Goal: Check status: Check status

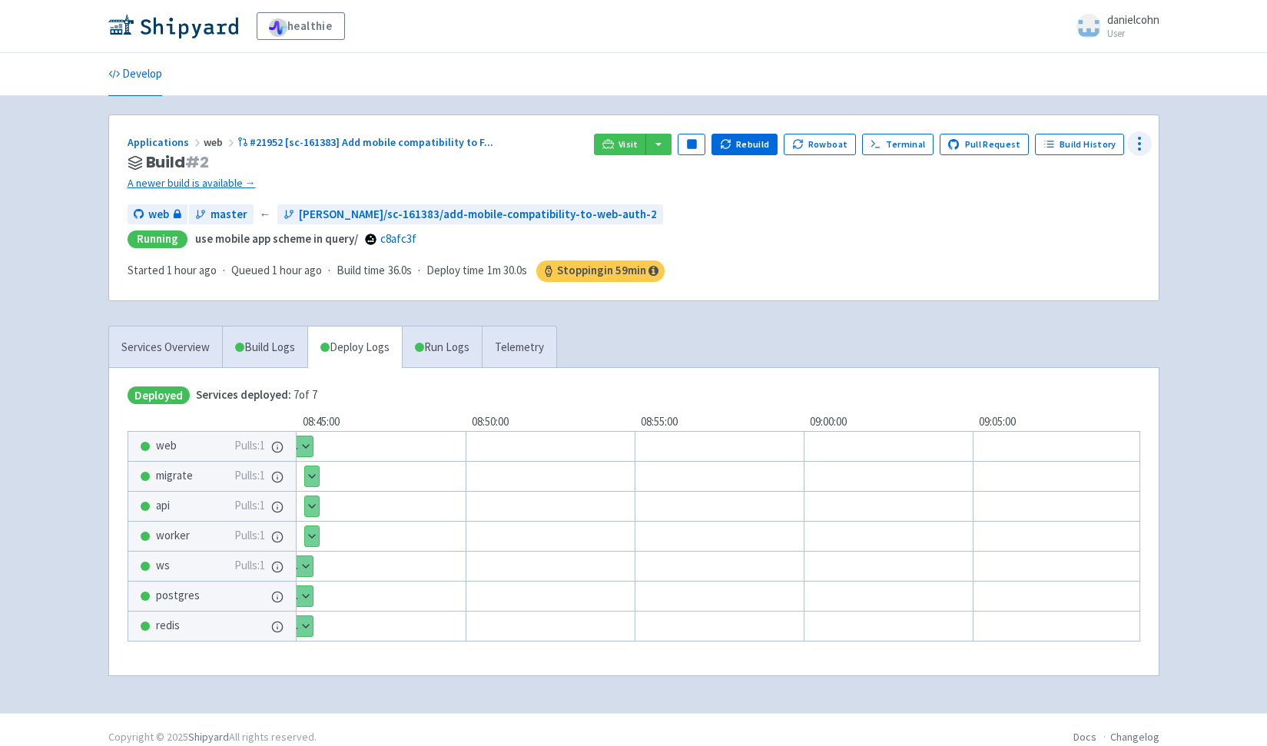
click at [1144, 137] on icon at bounding box center [1139, 143] width 18 height 18
click at [1077, 207] on span "Data Dashboard" at bounding box center [1070, 206] width 78 height 22
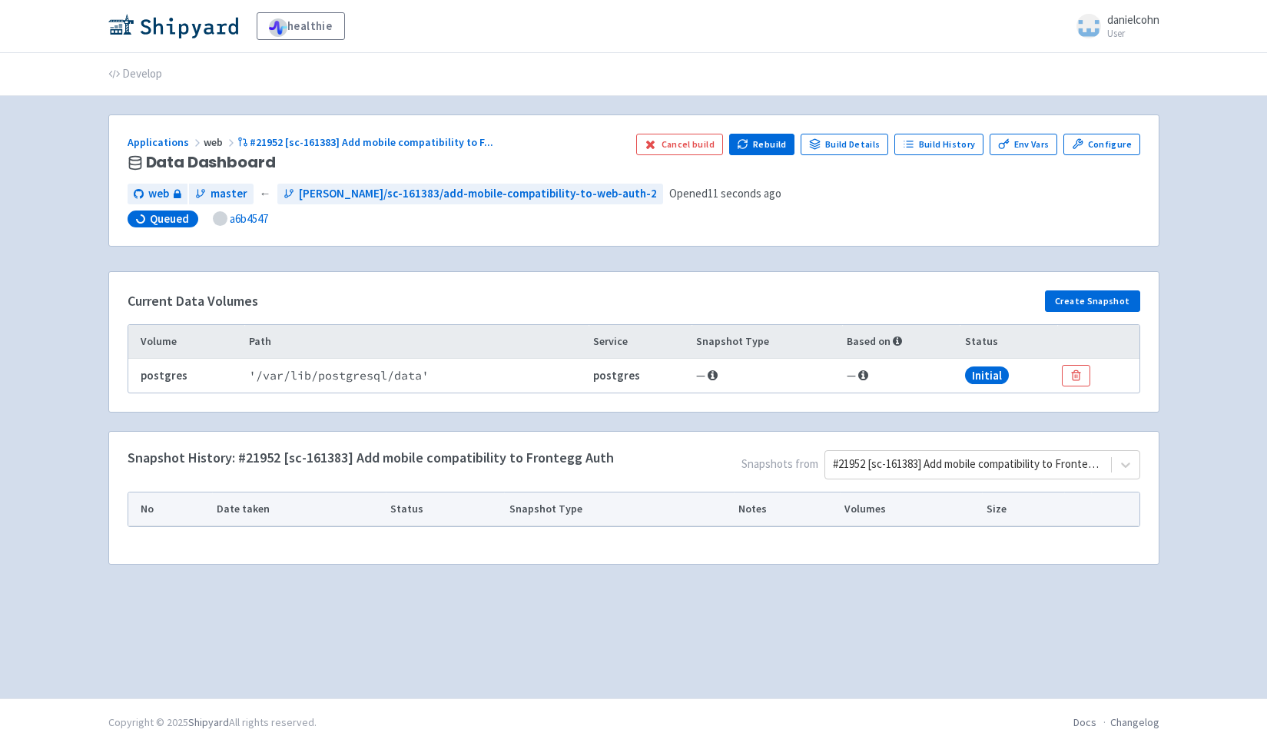
drag, startPoint x: 1133, startPoint y: 367, endPoint x: 1124, endPoint y: 368, distance: 9.2
click at [1133, 367] on td at bounding box center [1097, 376] width 81 height 34
click at [814, 261] on div "Applications web #21952 [sc-161383] Add mobile compatibility to F ... Data Dash…" at bounding box center [633, 348] width 1051 height 469
click at [706, 257] on div "Applications web #21952 [sc-161383] Add mobile compatibility to F ... Data Dash…" at bounding box center [633, 348] width 1051 height 469
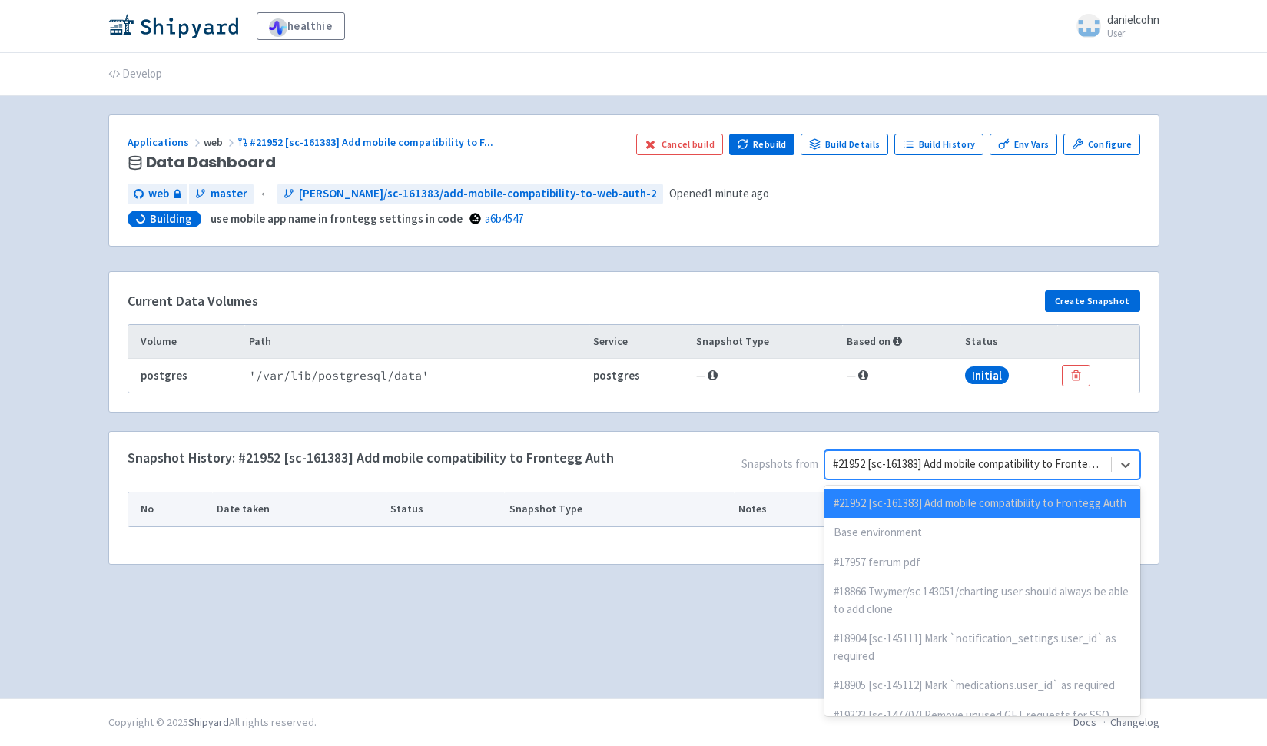
click at [839, 467] on div at bounding box center [968, 464] width 270 height 21
click at [886, 548] on div "Base environment" at bounding box center [982, 533] width 316 height 30
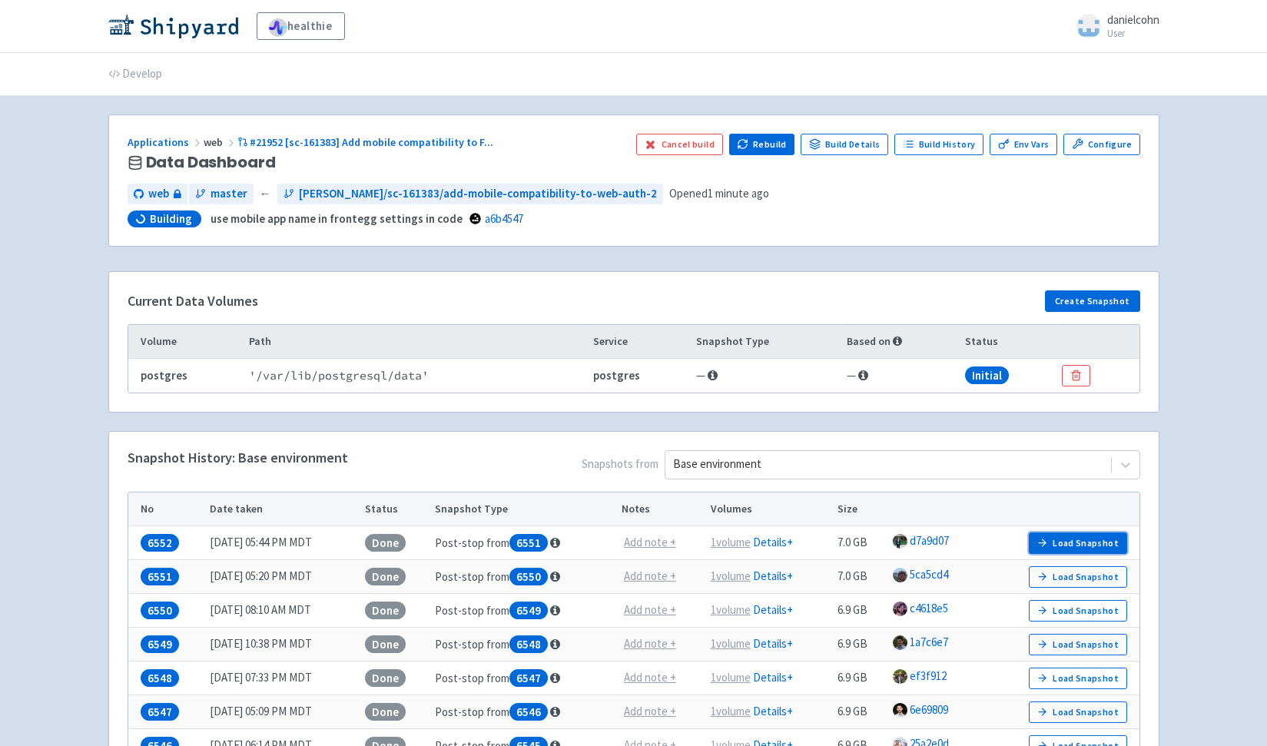
click at [1060, 547] on button "Load Snapshot" at bounding box center [1077, 543] width 98 height 22
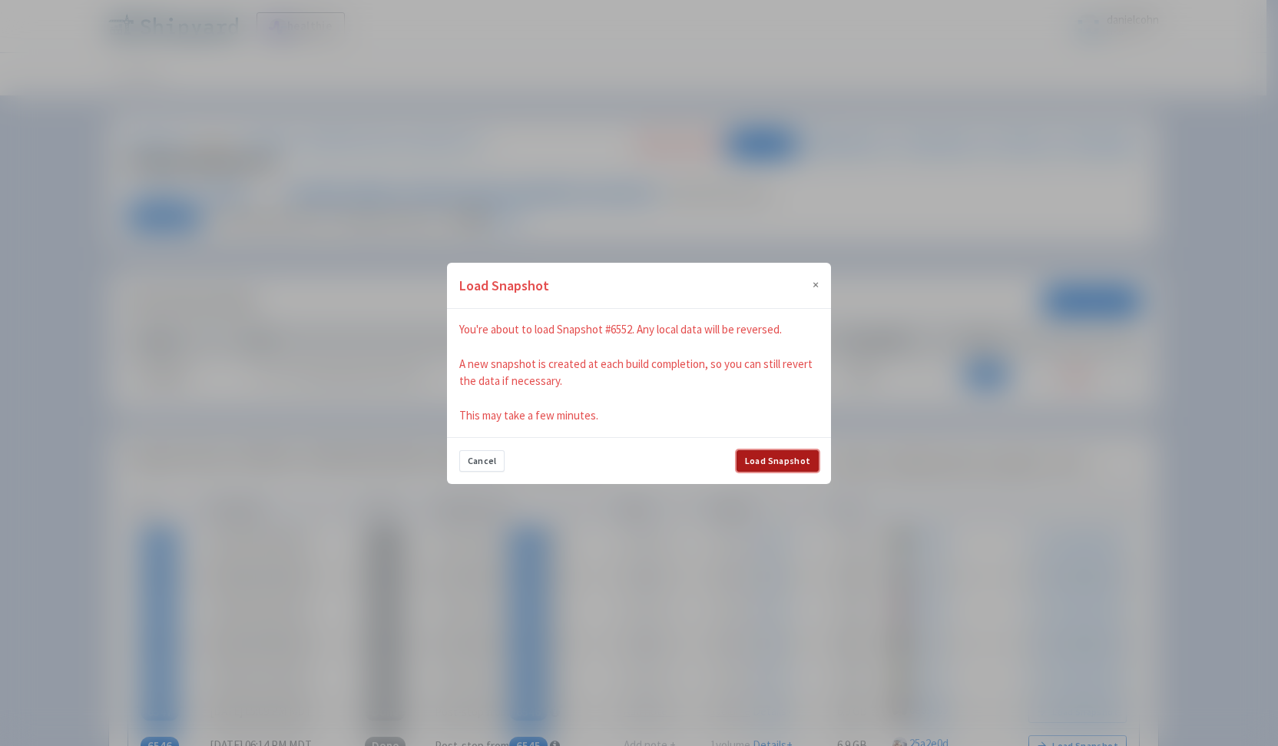
click at [785, 455] on button "Load Snapshot" at bounding box center [778, 461] width 82 height 22
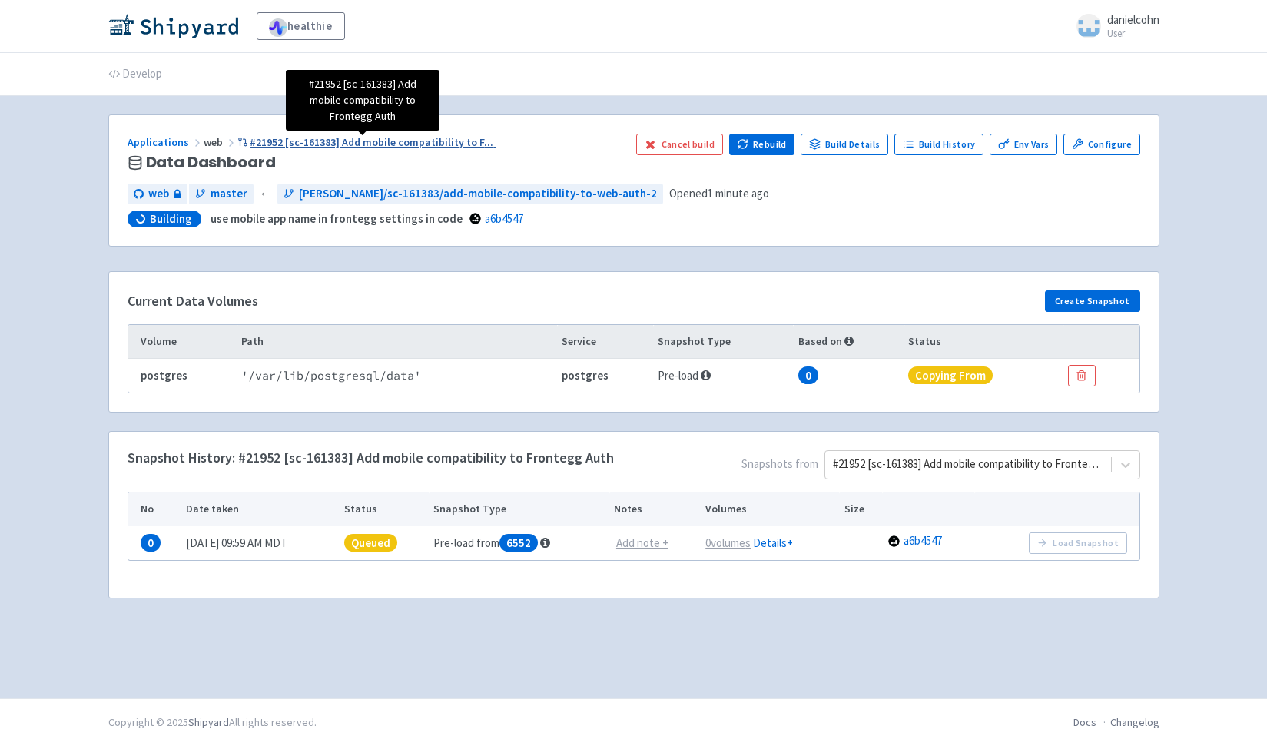
click at [379, 144] on span "#21952 [sc-161383] Add mobile compatibility to F ..." at bounding box center [371, 142] width 243 height 14
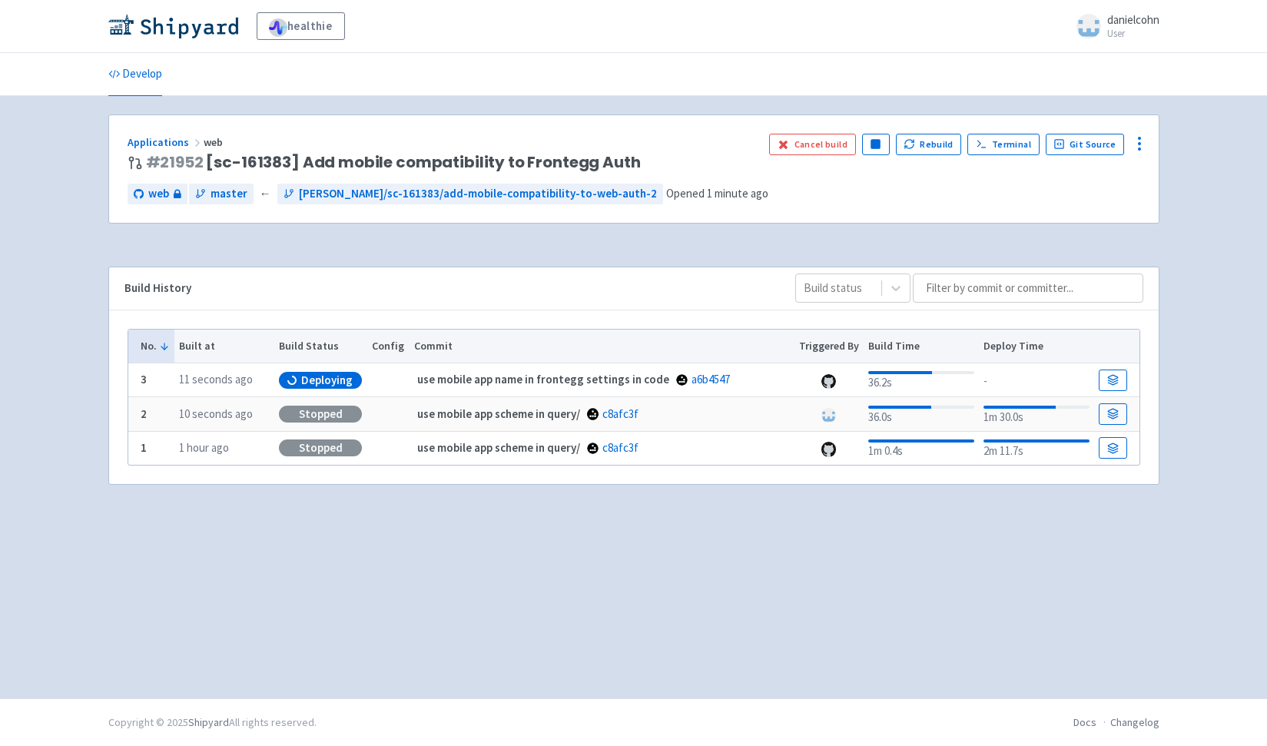
click at [1127, 382] on td at bounding box center [1116, 380] width 45 height 34
click at [1124, 380] on link at bounding box center [1112, 380] width 28 height 22
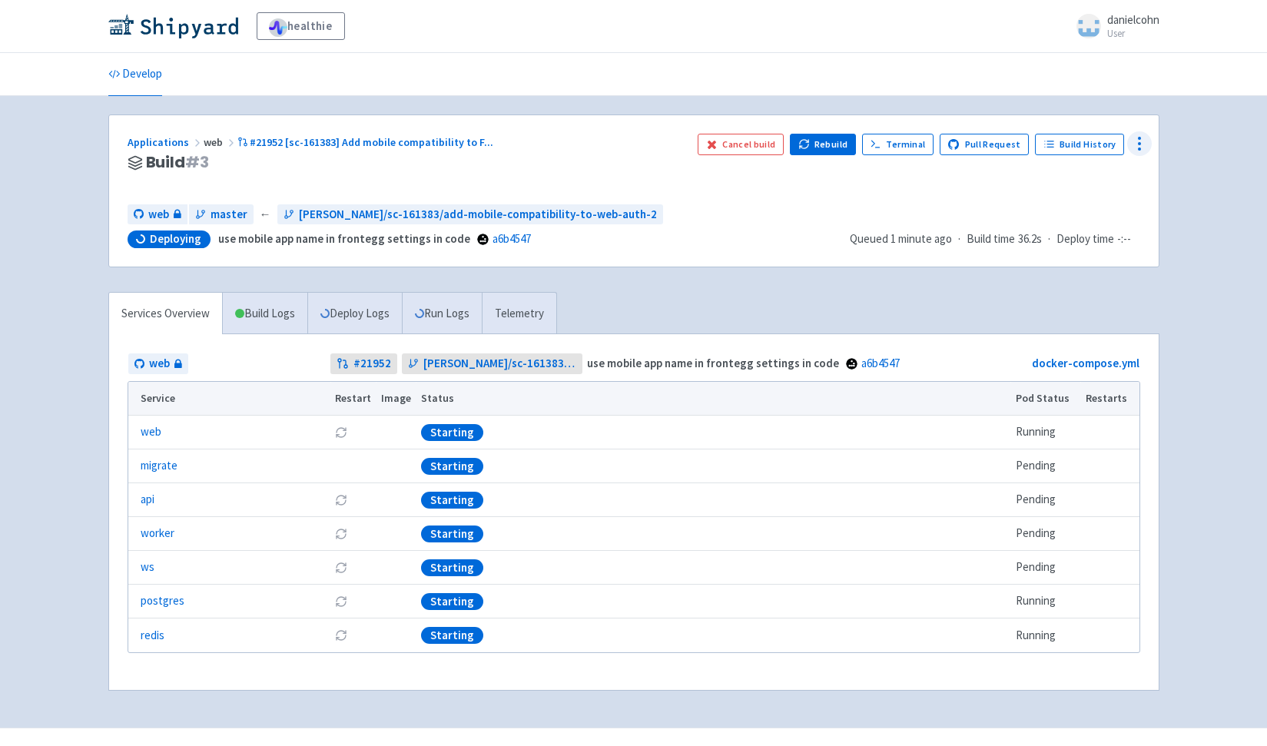
click at [1133, 142] on icon at bounding box center [1139, 143] width 18 height 18
click at [1078, 198] on span "Data Dashboard" at bounding box center [1070, 206] width 78 height 22
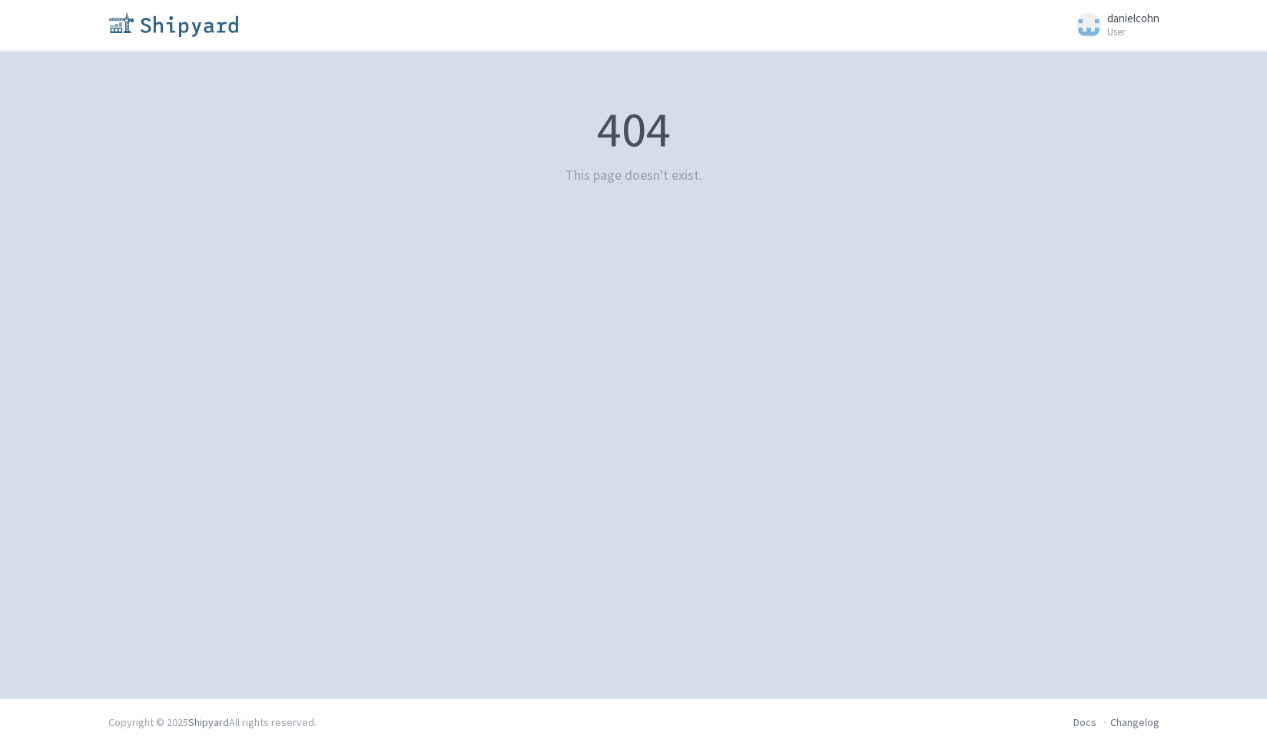
click at [201, 22] on img at bounding box center [173, 24] width 130 height 25
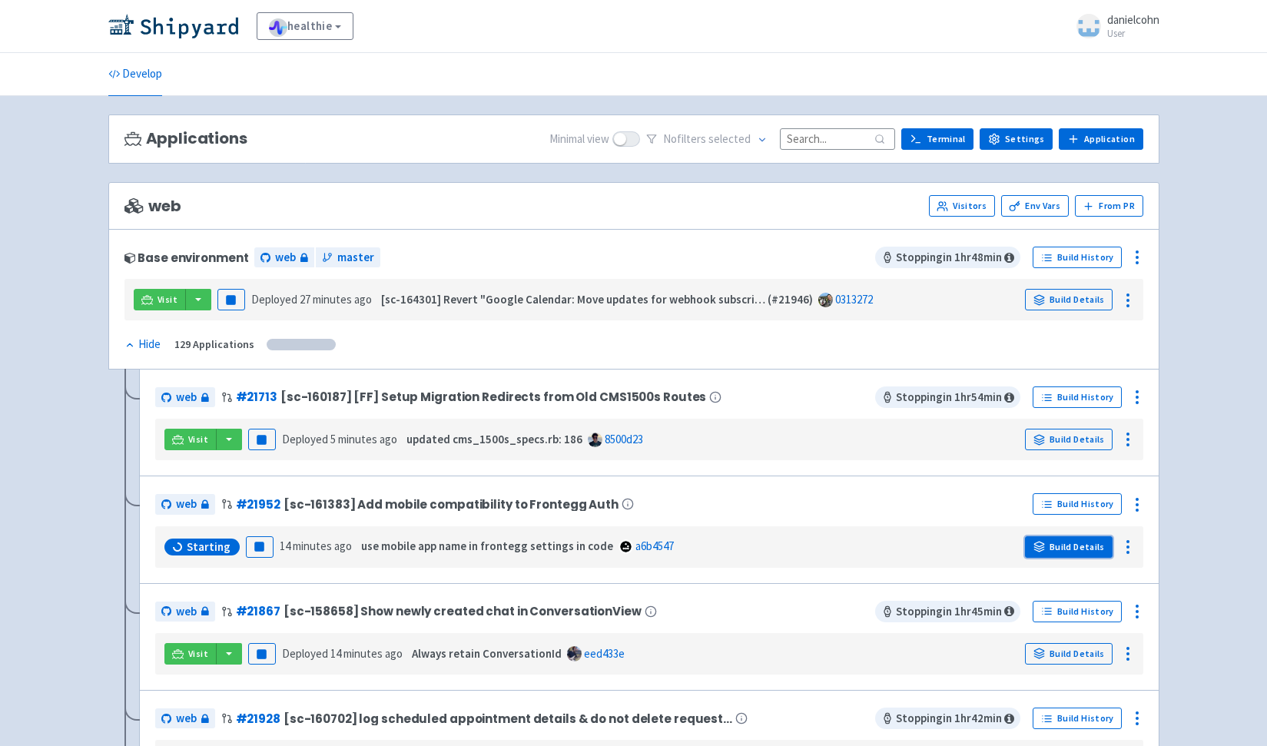
click at [1069, 549] on link "Build Details" at bounding box center [1069, 547] width 88 height 22
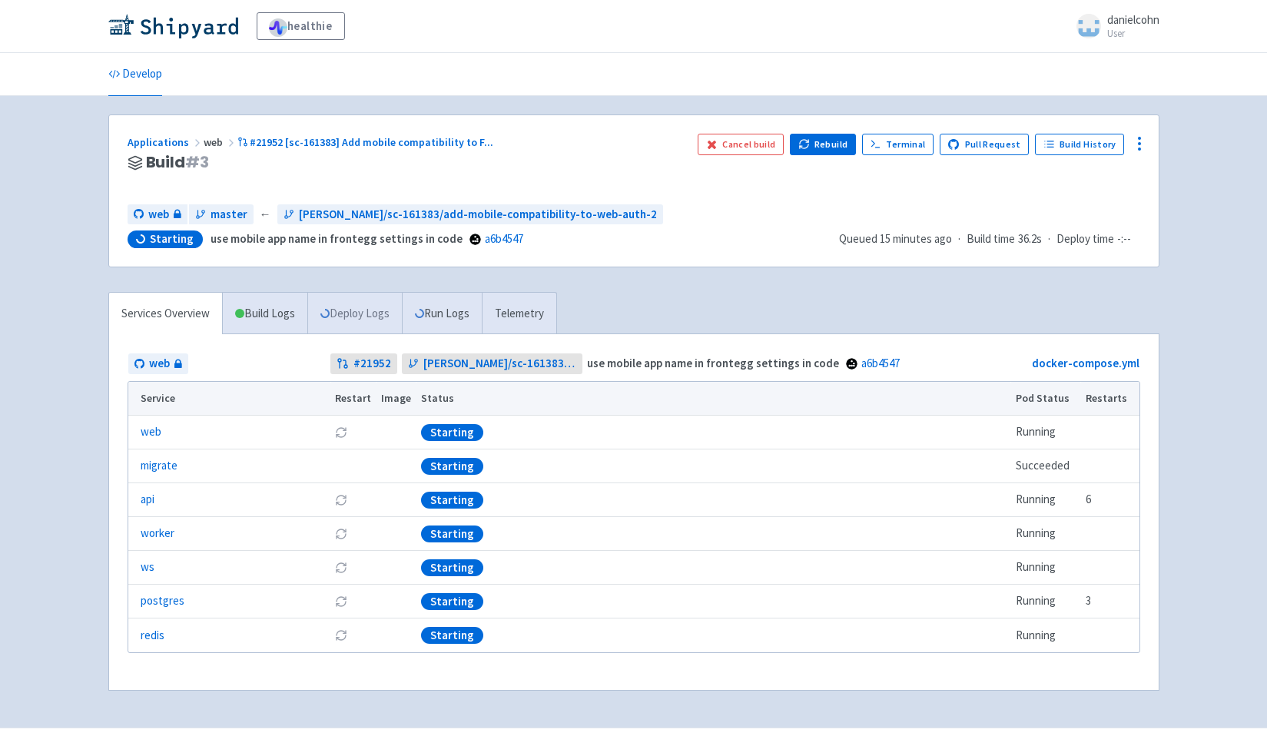
click at [388, 309] on link "Deploy Logs" at bounding box center [354, 314] width 94 height 42
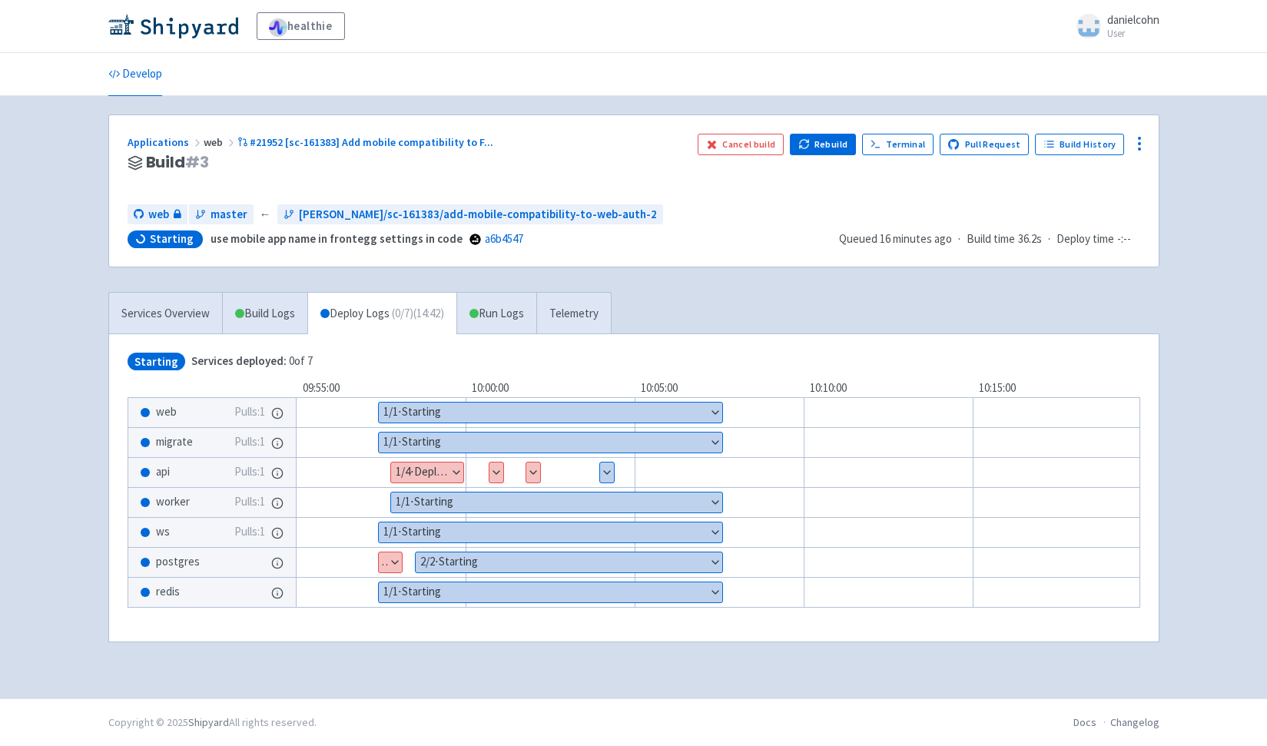
click at [457, 466] on button "Show details" at bounding box center [427, 472] width 72 height 20
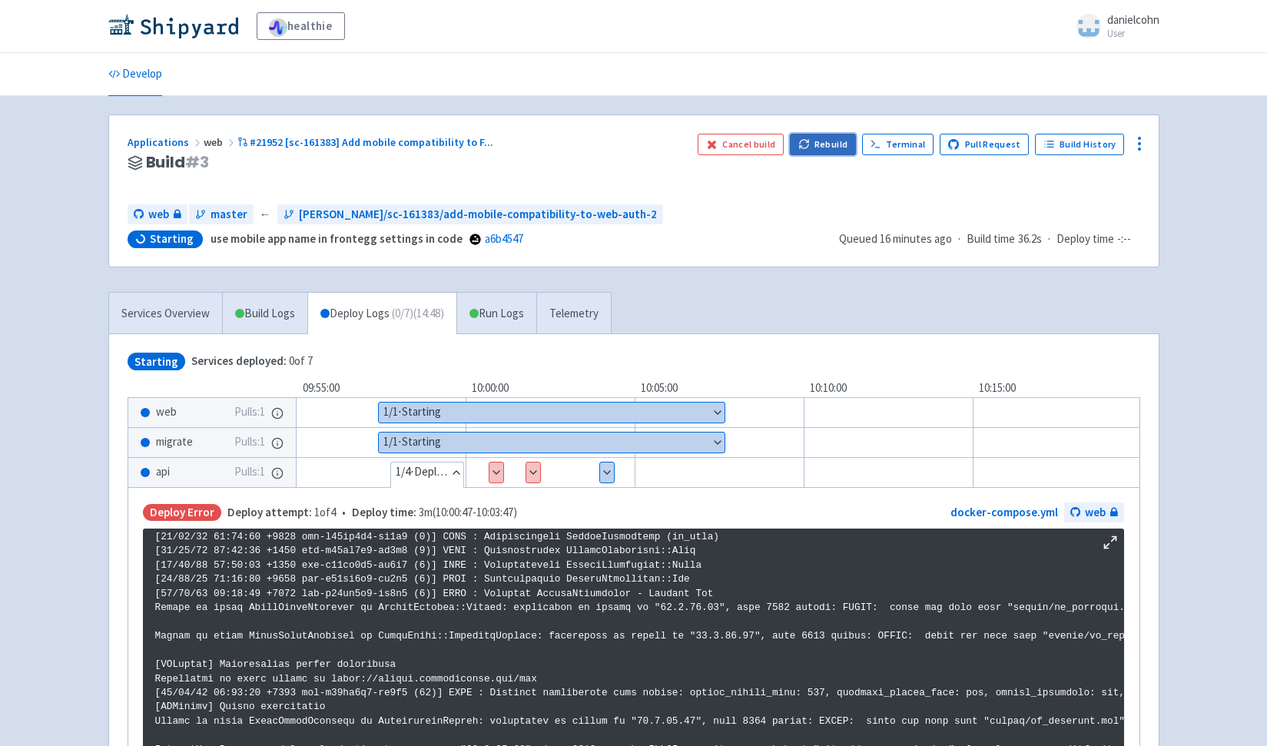
click at [837, 146] on button "Rebuild" at bounding box center [823, 145] width 66 height 22
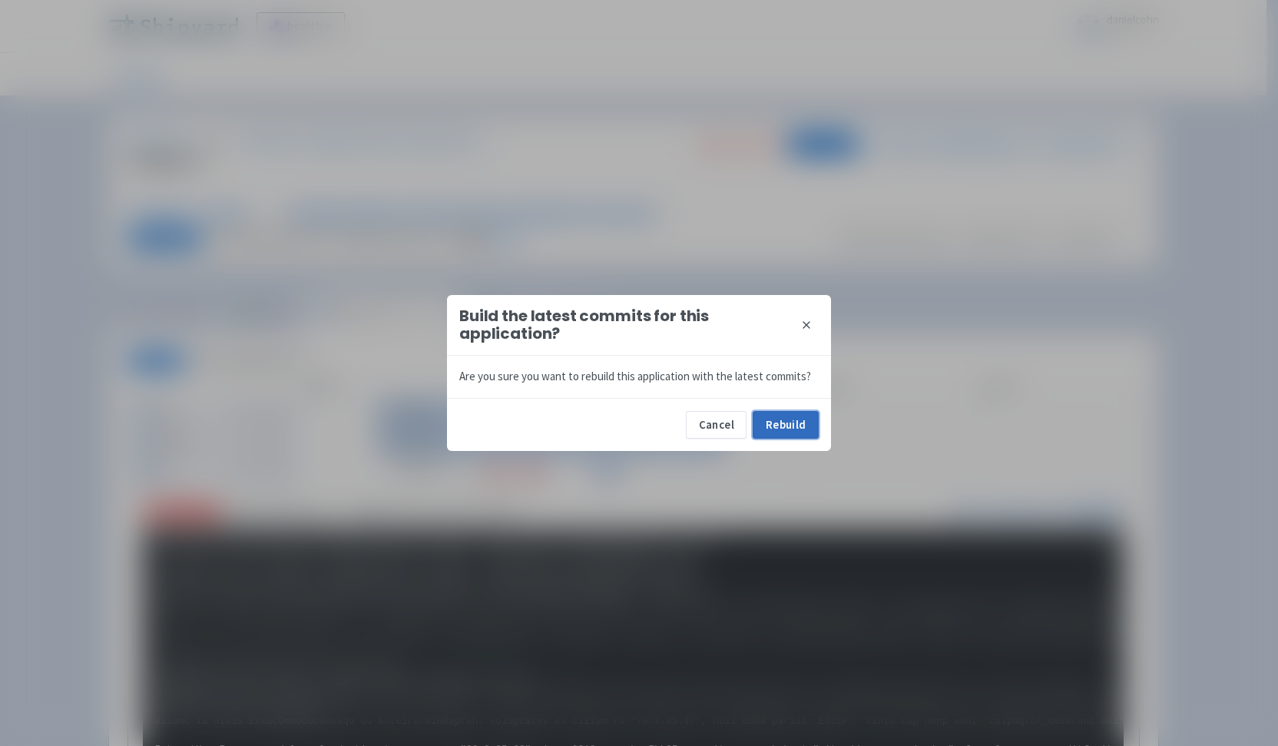
click at [797, 416] on button "Rebuild" at bounding box center [786, 425] width 66 height 28
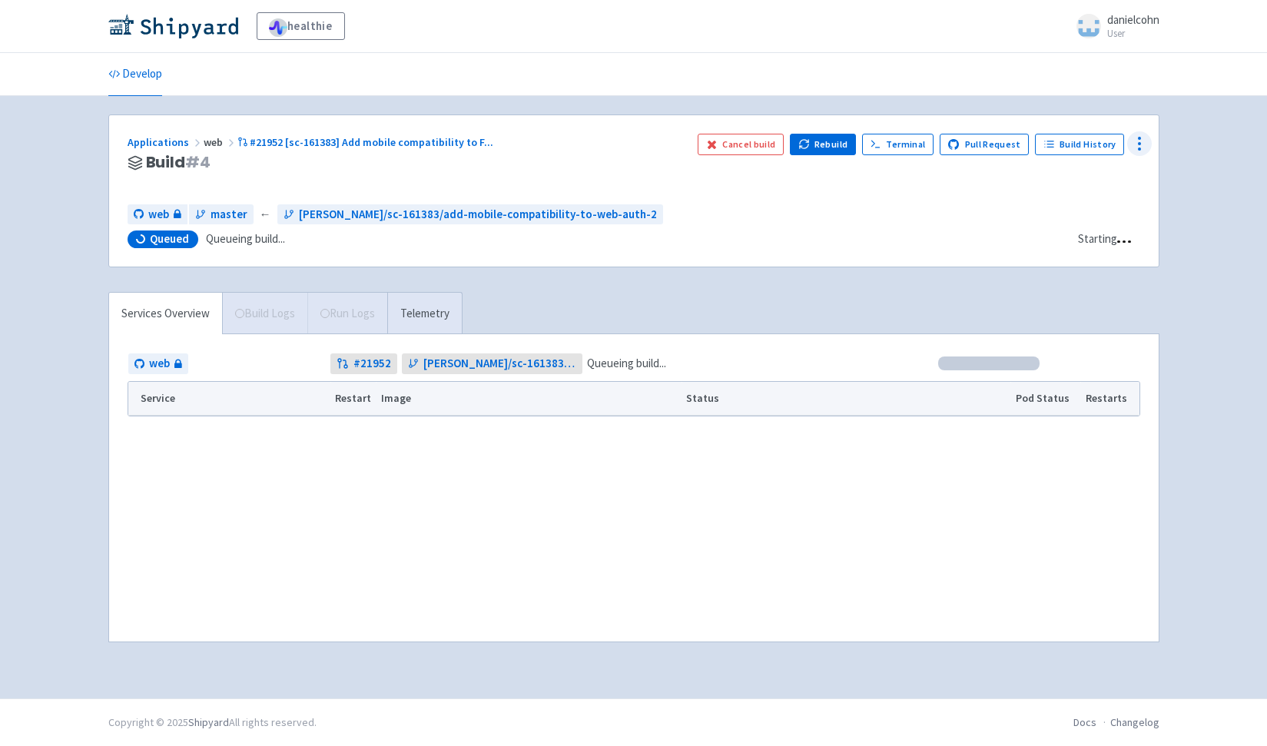
click at [1141, 143] on icon at bounding box center [1139, 143] width 18 height 18
click at [1094, 207] on span "Data Dashboard" at bounding box center [1070, 206] width 78 height 22
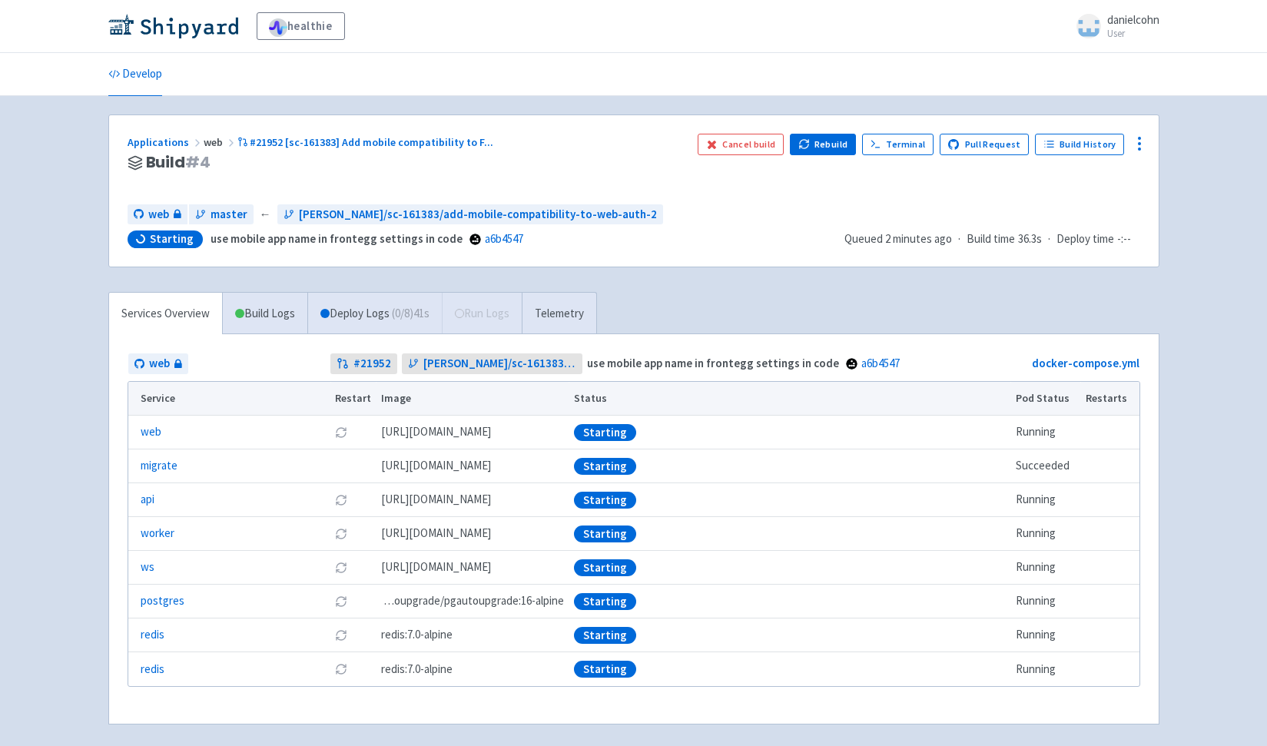
drag, startPoint x: 880, startPoint y: 313, endPoint x: 548, endPoint y: 253, distance: 337.3
click at [879, 315] on div "Services Overview Build Logs Deploy Logs ( 0 / 8 ) 41s Run Logs Telemetry web #…" at bounding box center [633, 517] width 1069 height 451
click at [373, 307] on link "Deploy Logs ( 0 / 8 ) 42s" at bounding box center [374, 314] width 134 height 42
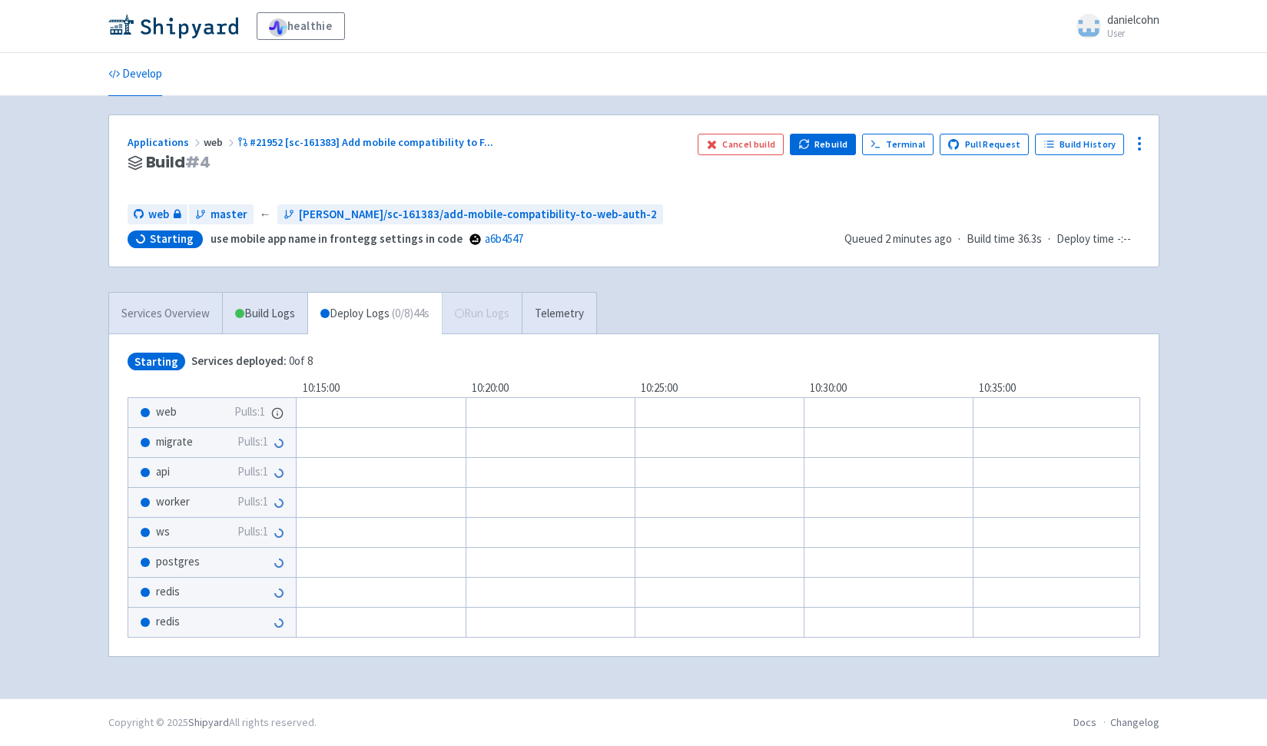
click at [171, 304] on link "Services Overview" at bounding box center [165, 314] width 113 height 42
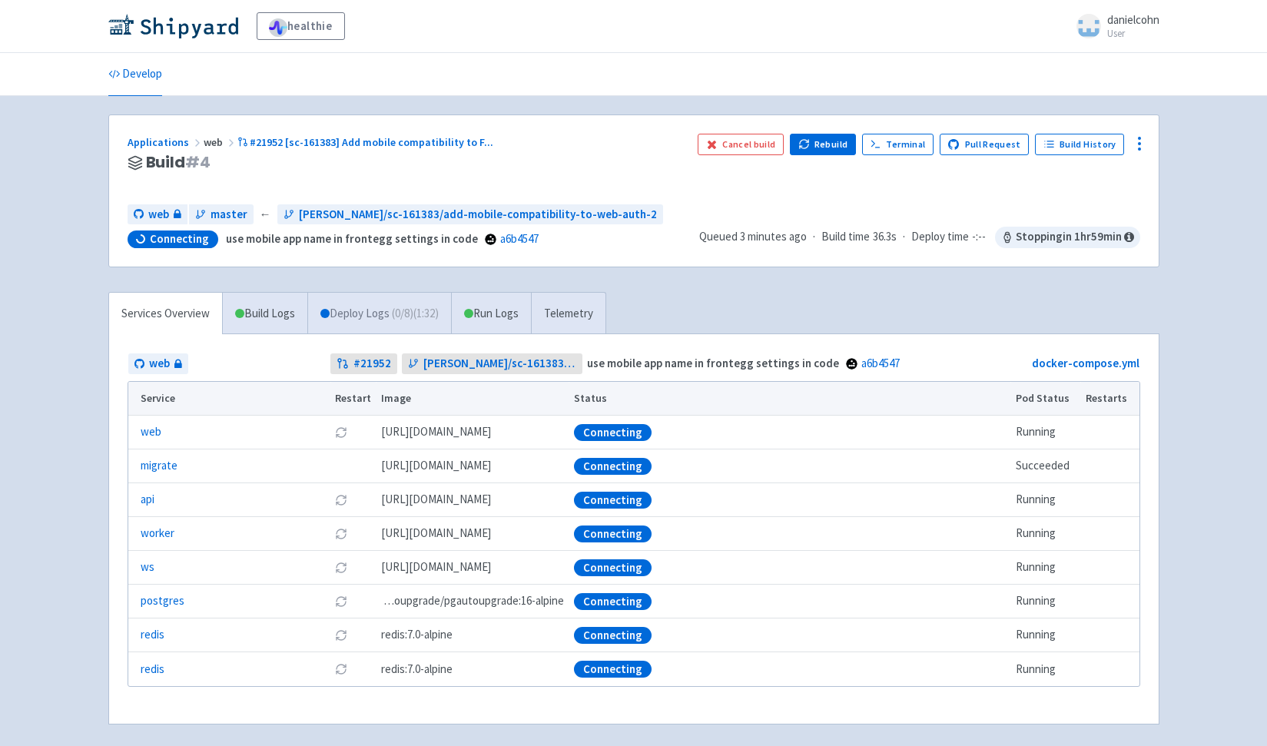
click at [373, 313] on link "Deploy Logs ( 0 / 8 ) (1:32)" at bounding box center [379, 314] width 144 height 42
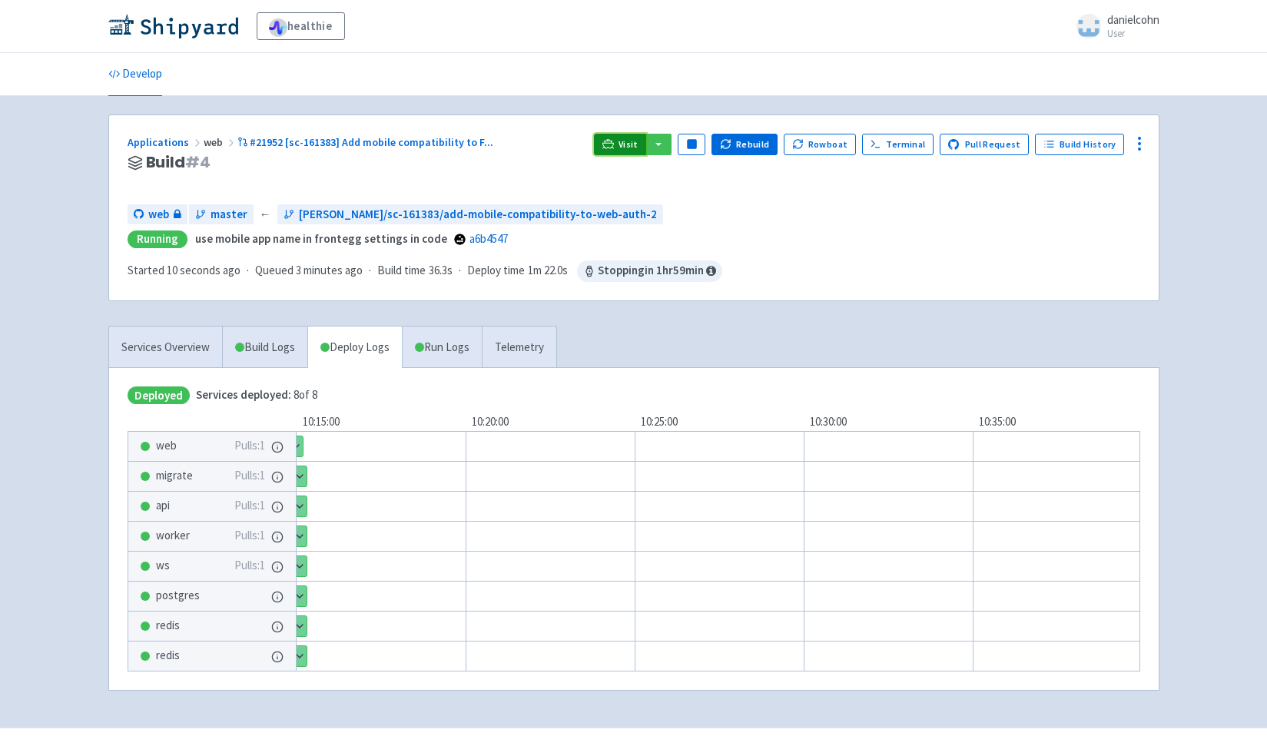
click at [632, 143] on span "Visit" at bounding box center [628, 144] width 20 height 12
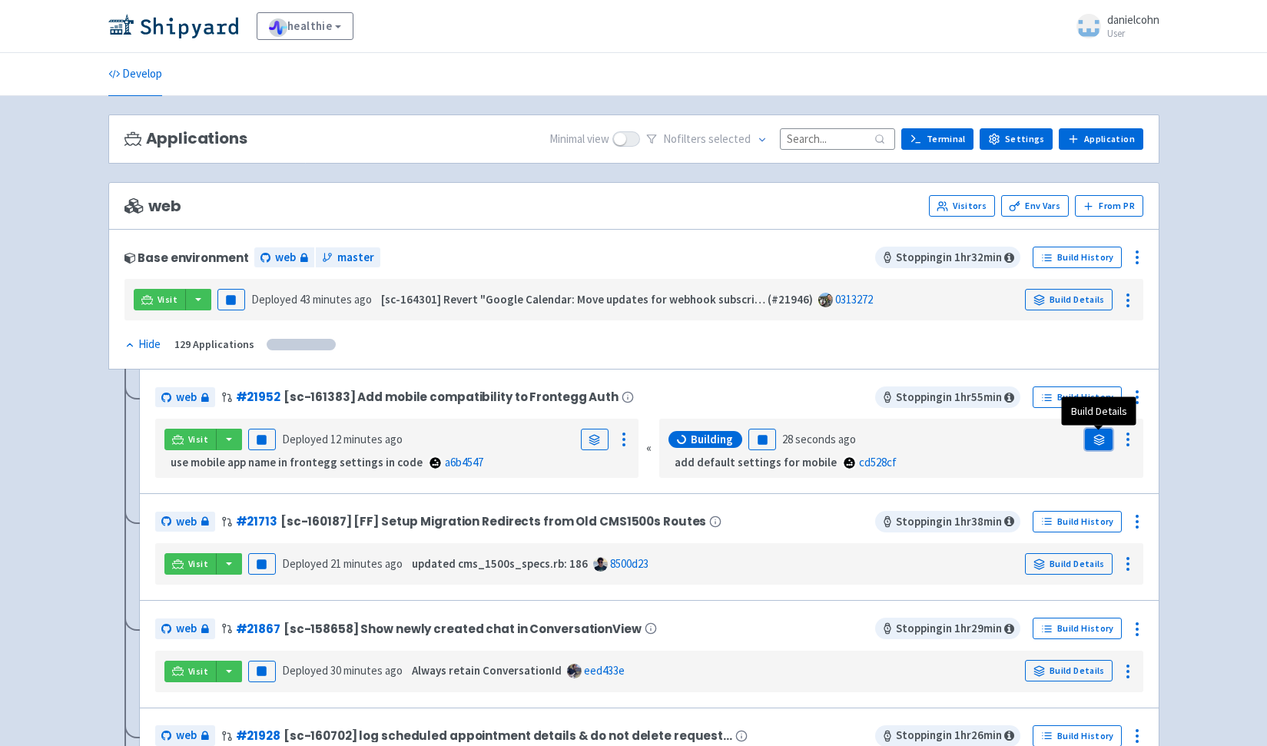
click at [1098, 442] on icon at bounding box center [1099, 441] width 10 height 2
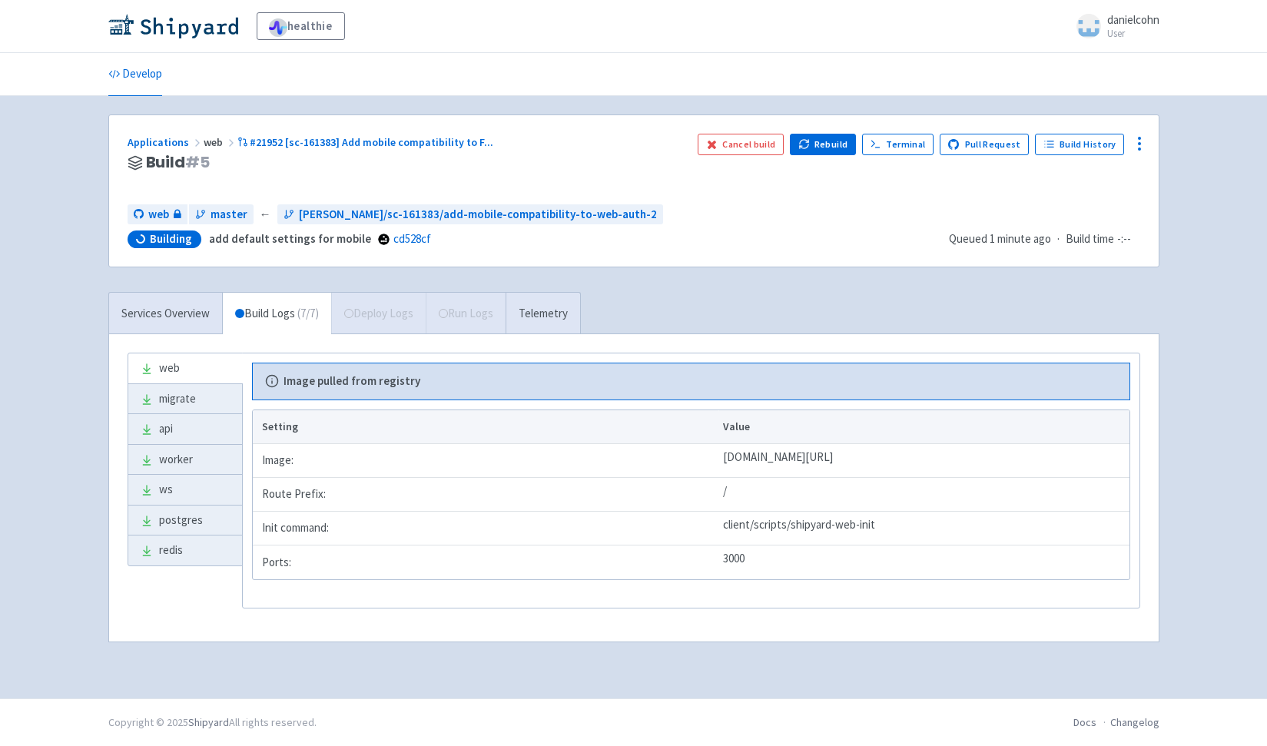
click at [959, 348] on div "web migrate api worker ws postgres redis Image pulled from registry Setting Val…" at bounding box center [633, 487] width 1049 height 307
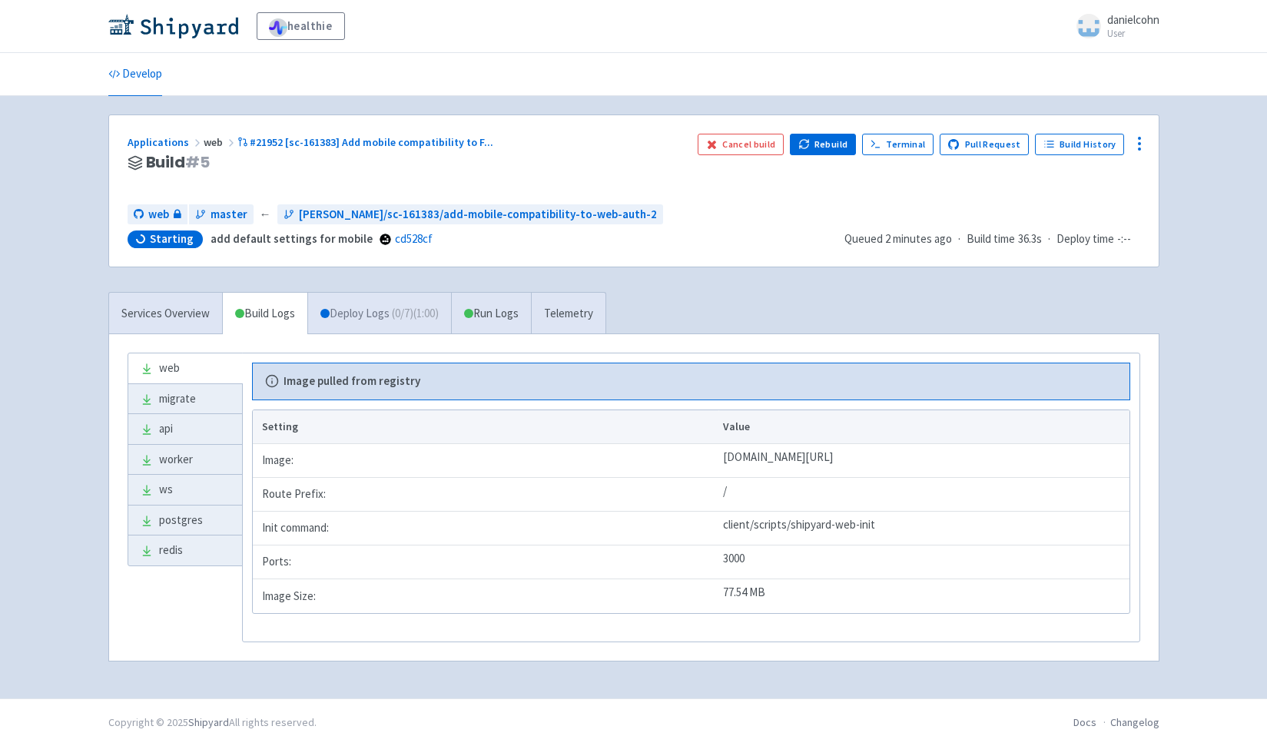
click at [401, 328] on link "Deploy Logs ( 0 / 7 ) (1:00)" at bounding box center [379, 314] width 144 height 42
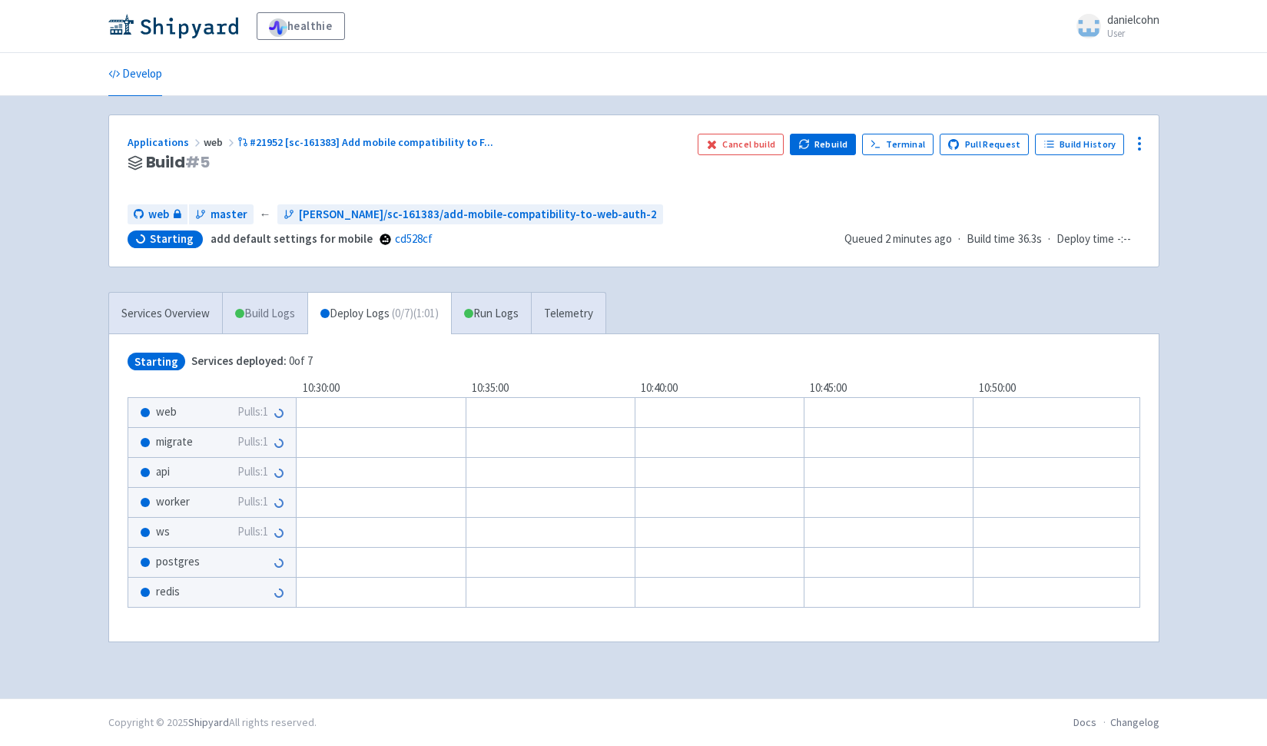
click at [297, 321] on link "Build Logs" at bounding box center [265, 314] width 84 height 42
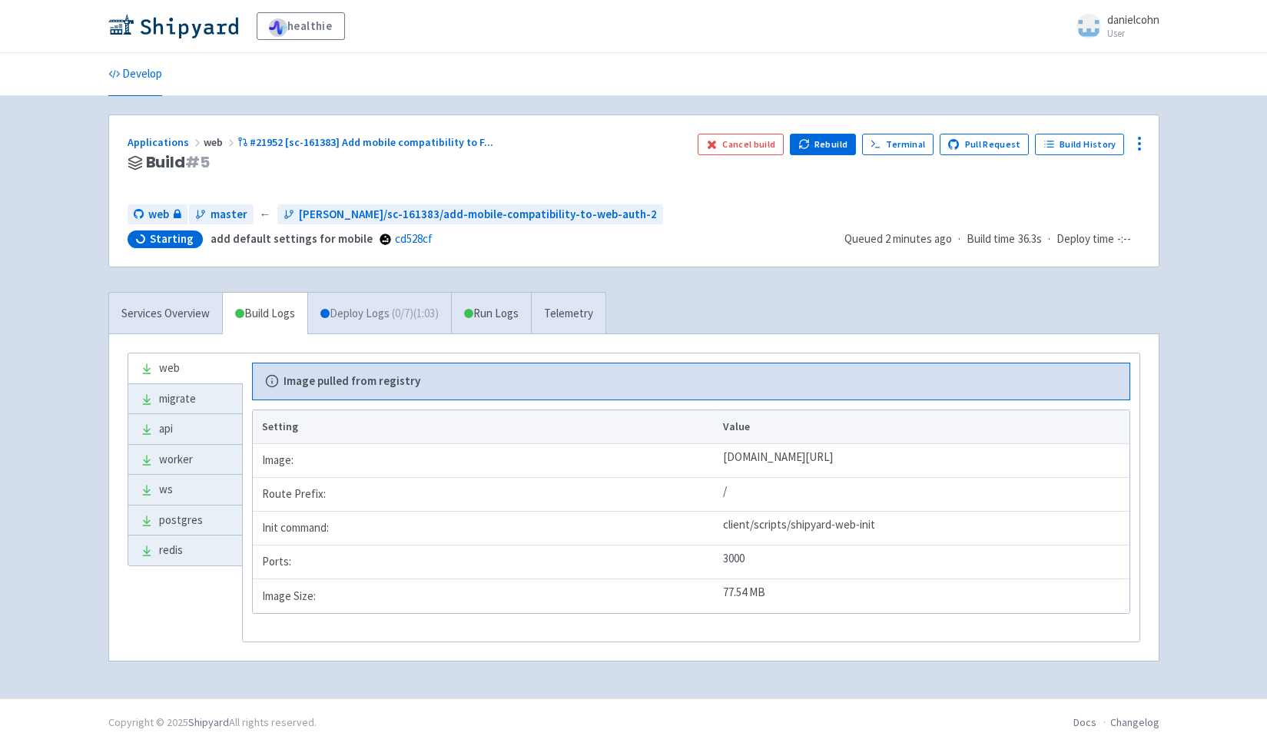
click at [404, 326] on link "Deploy Logs ( 0 / 7 ) (1:03)" at bounding box center [379, 314] width 144 height 42
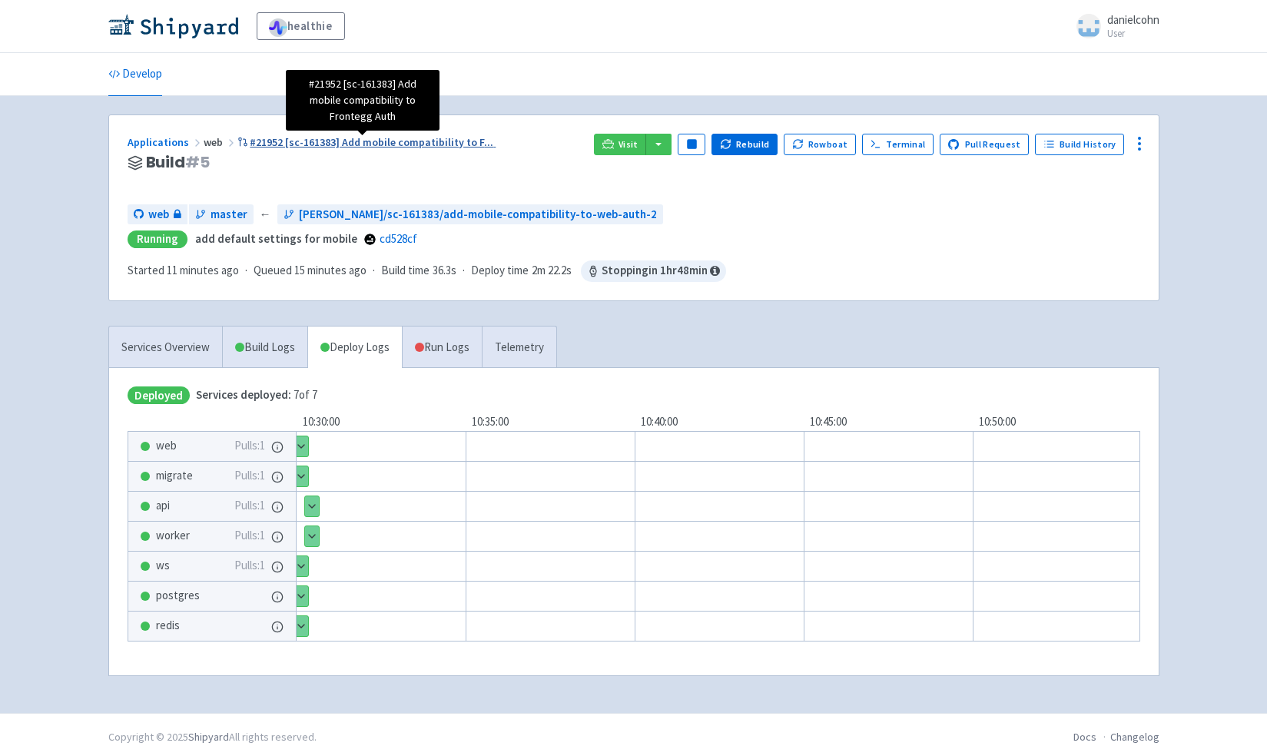
click at [399, 137] on span "#21952 [sc-161383] Add mobile compatibility to F ..." at bounding box center [371, 142] width 243 height 14
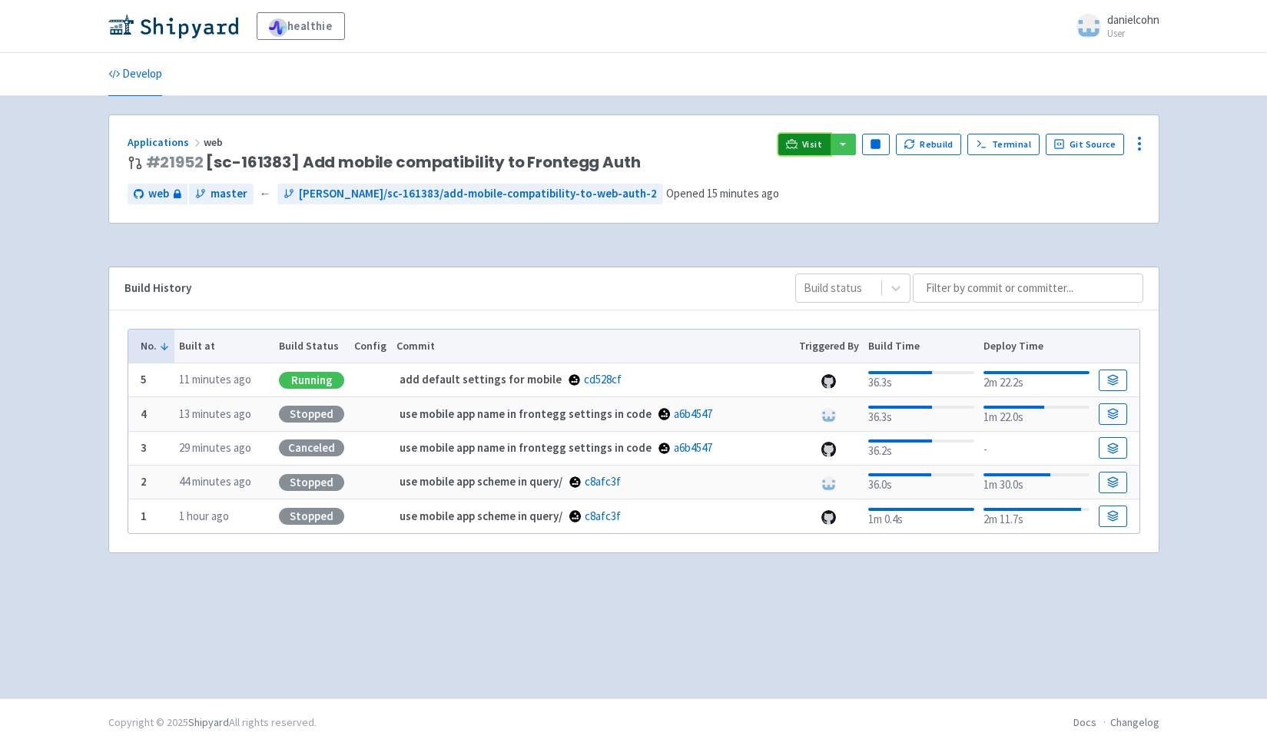
click at [822, 140] on span "Visit" at bounding box center [812, 144] width 20 height 12
